Goal: Task Accomplishment & Management: Manage account settings

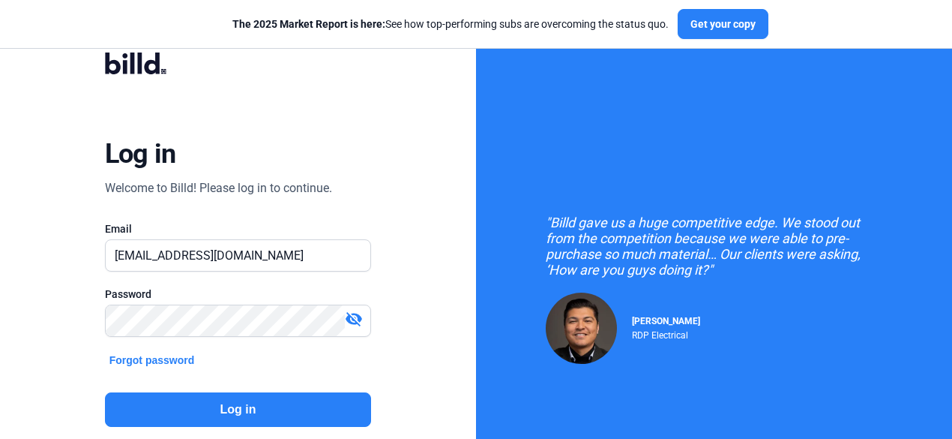
click at [328, 408] on button "Log in" at bounding box center [238, 409] width 267 height 34
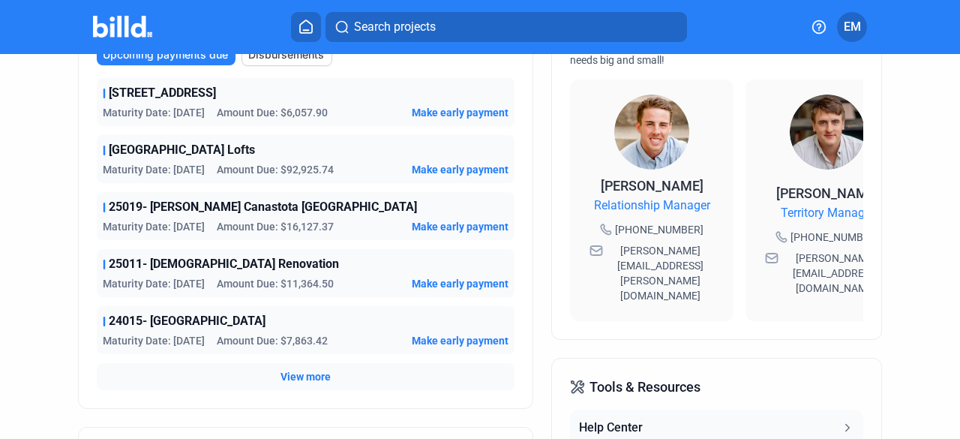
scroll to position [450, 0]
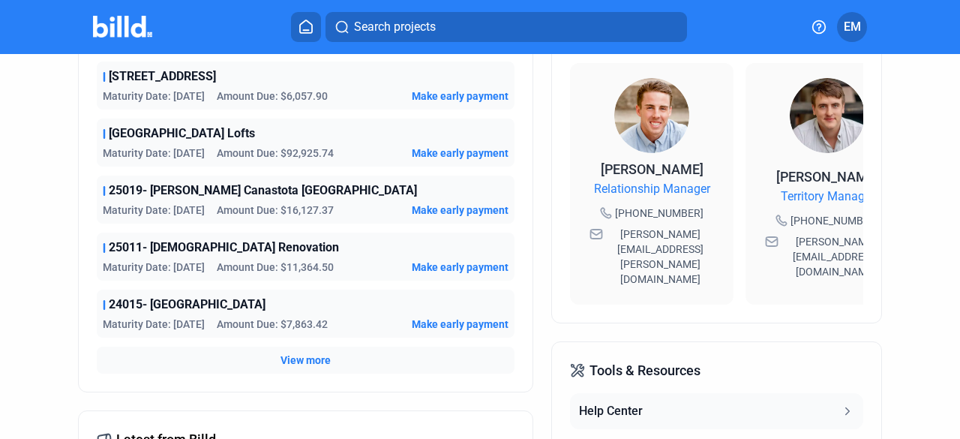
click at [313, 359] on span "View more" at bounding box center [305, 359] width 50 height 15
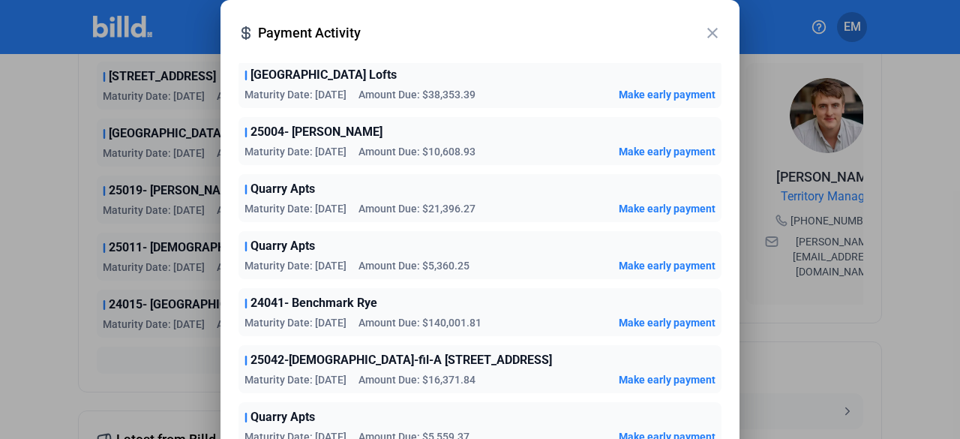
scroll to position [750, 0]
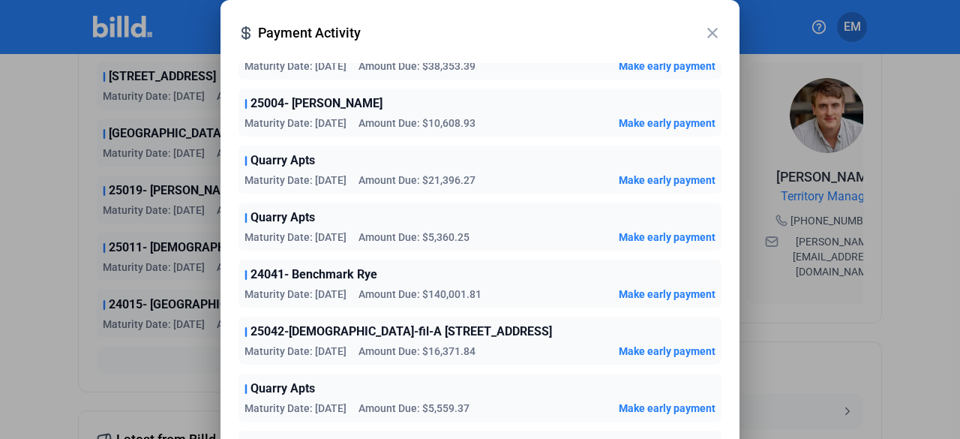
click at [712, 29] on mat-icon "close" at bounding box center [712, 33] width 18 height 18
